Goal: Task Accomplishment & Management: Manage account settings

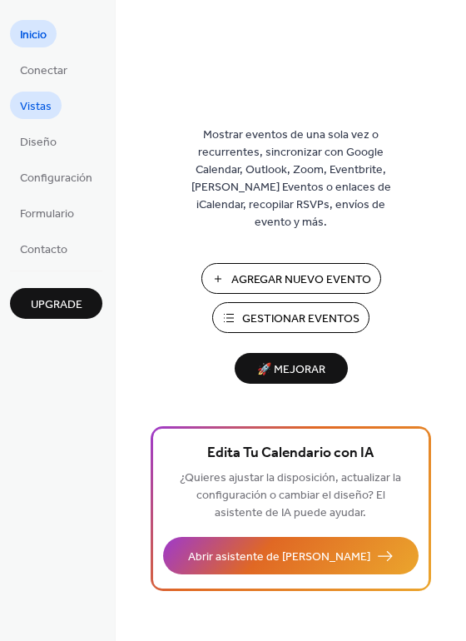
click at [20, 102] on span "Vistas" at bounding box center [36, 106] width 32 height 17
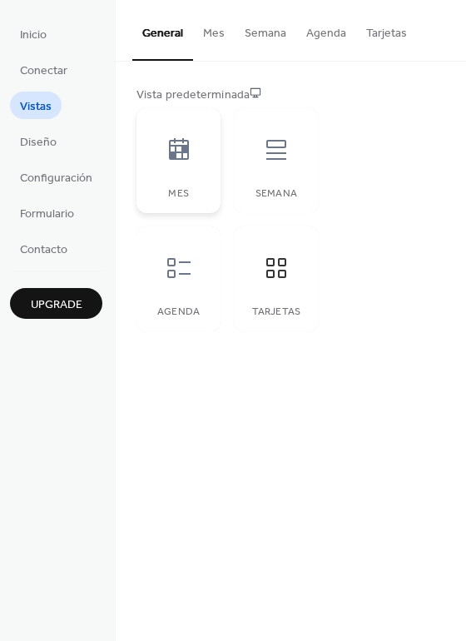
click at [169, 139] on icon at bounding box center [179, 149] width 27 height 27
click at [44, 140] on span "Diseño" at bounding box center [38, 142] width 37 height 17
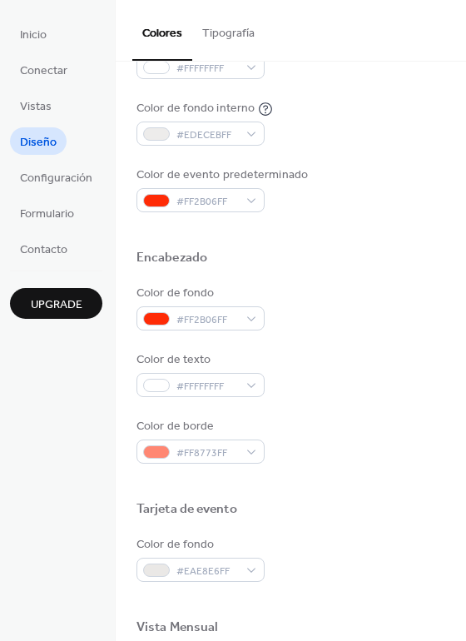
scroll to position [359, 0]
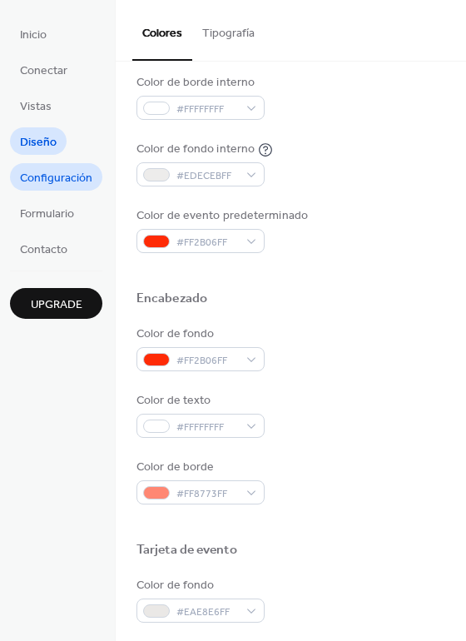
click at [45, 181] on span "Configuración" at bounding box center [56, 178] width 72 height 17
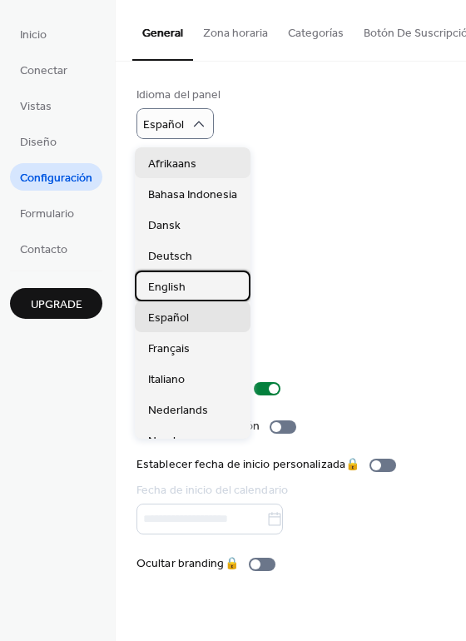
click at [161, 283] on span "English" at bounding box center [166, 287] width 37 height 17
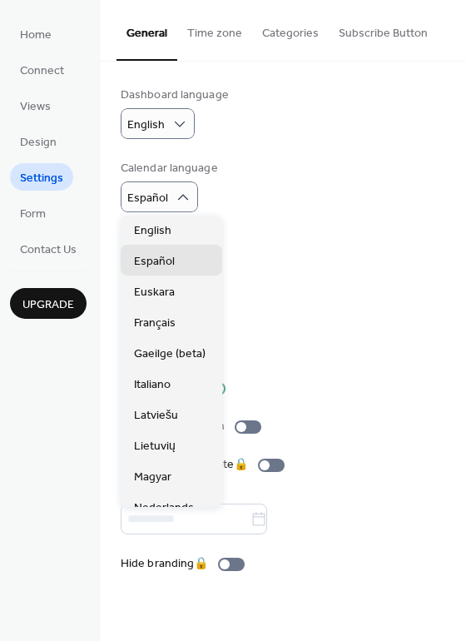
scroll to position [107, 0]
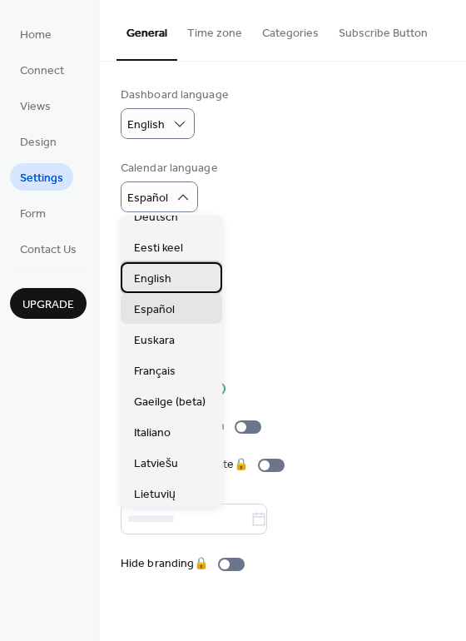
click at [185, 281] on div "English" at bounding box center [171, 277] width 101 height 31
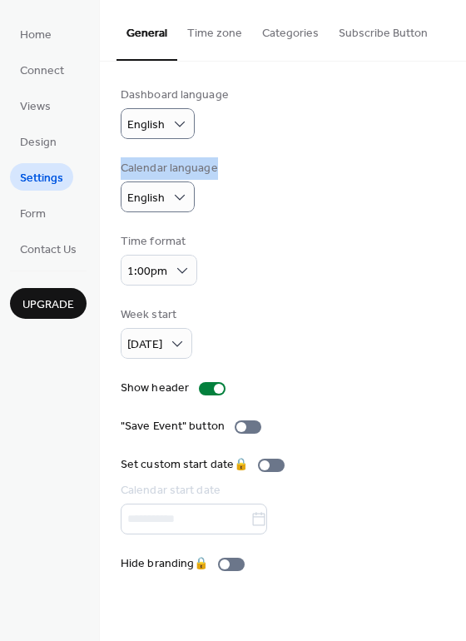
drag, startPoint x: 462, startPoint y: 149, endPoint x: 460, endPoint y: 176, distance: 26.7
click at [460, 176] on div "Dashboard language English Calendar language English Time format 1:00pm Week st…" at bounding box center [283, 330] width 366 height 536
click at [457, 200] on div "Dashboard language English Calendar language English Time format 1:00pm Week st…" at bounding box center [283, 330] width 366 height 536
drag, startPoint x: 459, startPoint y: 169, endPoint x: 459, endPoint y: 186, distance: 16.6
click at [459, 186] on div "Dashboard language English Calendar language English Time format 1:00pm Week st…" at bounding box center [283, 330] width 366 height 536
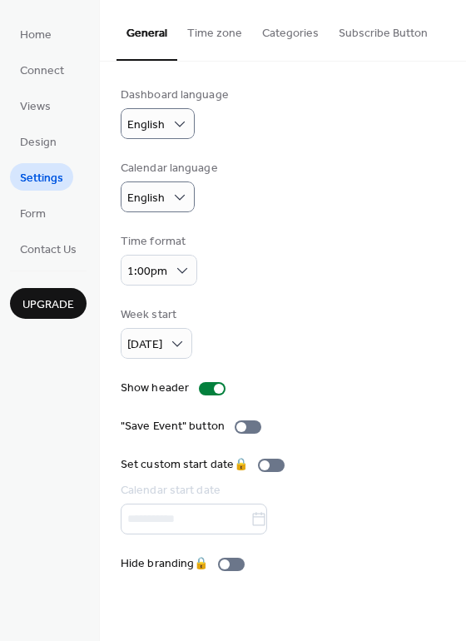
click at [458, 204] on div "Dashboard language English Calendar language English Time format 1:00pm Week st…" at bounding box center [283, 330] width 366 height 536
click at [459, 212] on div "Dashboard language English Calendar language English Time format 1:00pm Week st…" at bounding box center [283, 330] width 366 height 536
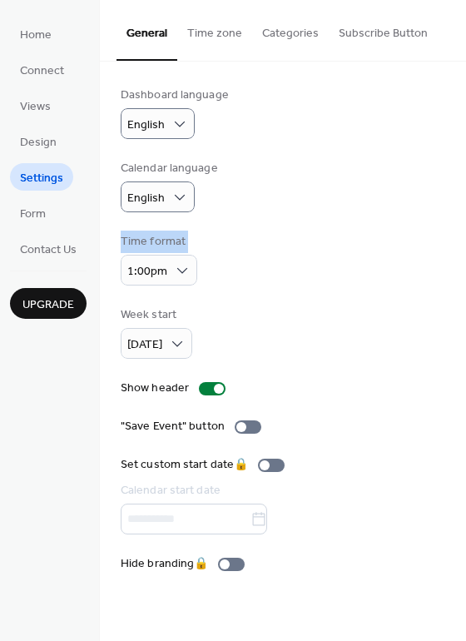
click at [459, 212] on div "Dashboard language English Calendar language English Time format 1:00pm Week st…" at bounding box center [283, 330] width 366 height 536
click at [443, 280] on div "Time format 1:00pm" at bounding box center [283, 259] width 324 height 52
click at [453, 307] on div "Dashboard language English Calendar language English Time format 1:00pm Week st…" at bounding box center [283, 330] width 366 height 536
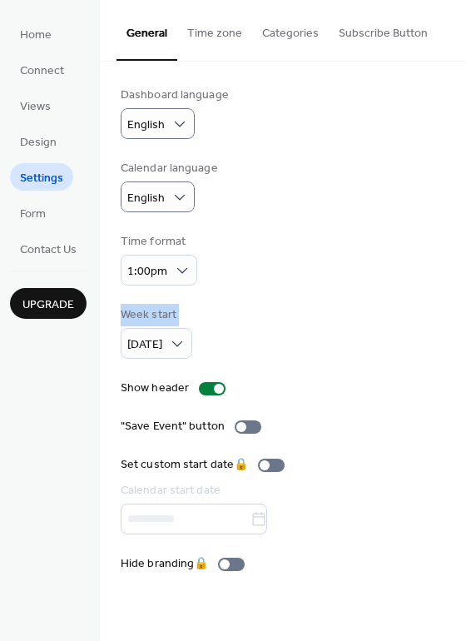
click at [453, 307] on div "Dashboard language English Calendar language English Time format 1:00pm Week st…" at bounding box center [283, 330] width 366 height 536
click at [251, 428] on div at bounding box center [248, 426] width 27 height 13
